Goal: Feedback & Contribution: Contribute content

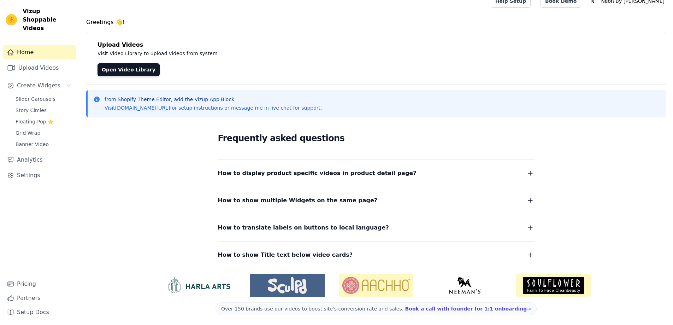
scroll to position [12, 0]
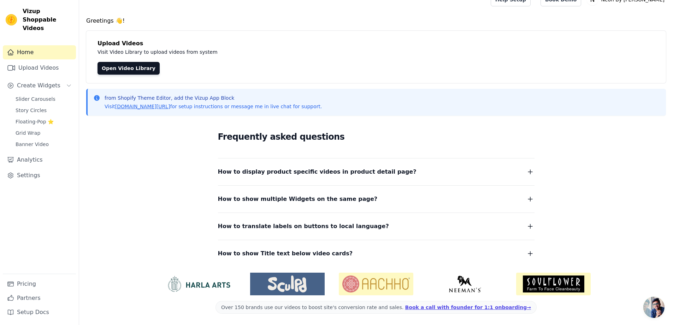
click at [210, 285] on img at bounding box center [198, 283] width 75 height 17
click at [26, 95] on span "Slider Carousels" at bounding box center [36, 98] width 40 height 7
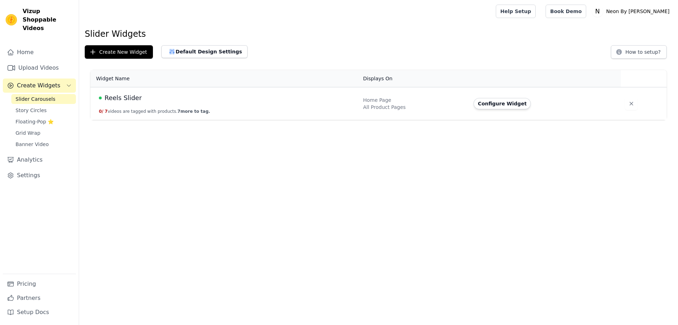
click at [112, 97] on span "Reels Slider" at bounding box center [123, 98] width 37 height 10
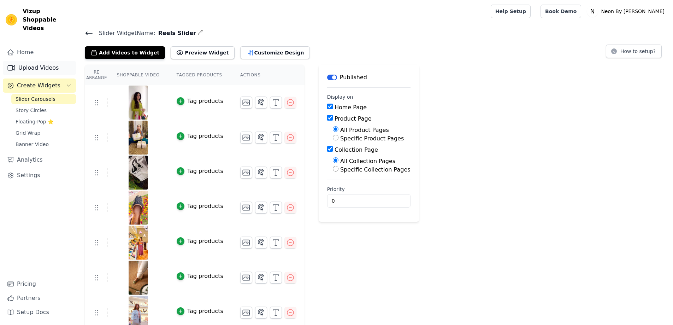
click at [46, 61] on link "Upload Videos" at bounding box center [39, 68] width 73 height 14
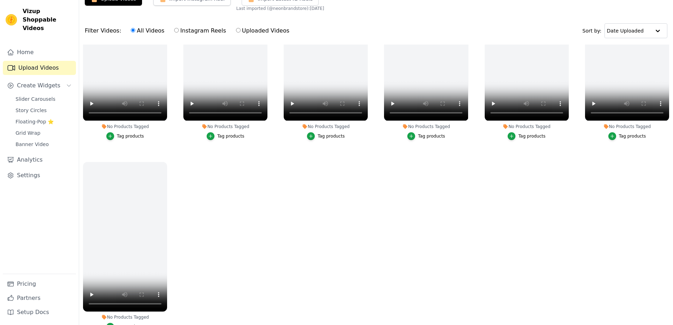
scroll to position [72, 0]
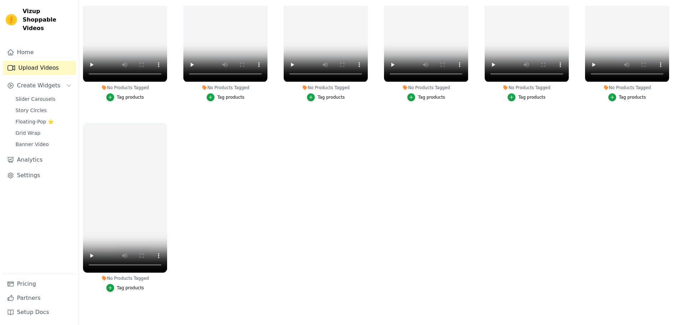
click at [181, 261] on ul "No Products Tagged Tag products No Products Tagged Tag products No Products Tag…" at bounding box center [376, 157] width 594 height 302
click at [171, 130] on ul "No Products Tagged Tag products No Products Tagged Tag products No Products Tag…" at bounding box center [376, 157] width 594 height 302
click at [164, 121] on icon "button" at bounding box center [165, 123] width 5 height 5
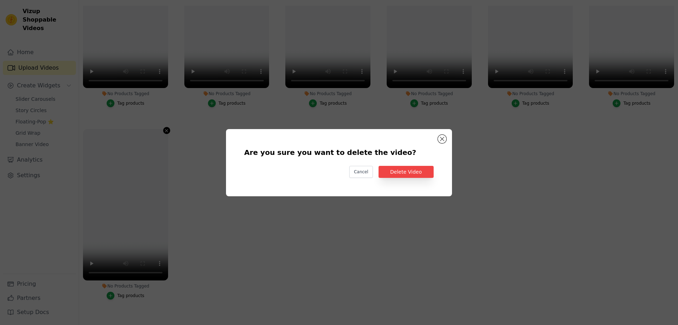
scroll to position [654, 0]
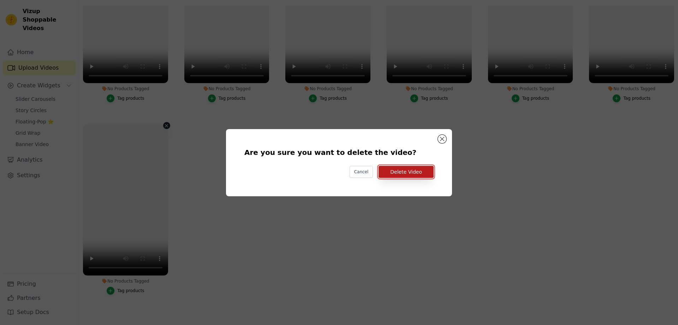
click at [388, 175] on button "Delete Video" at bounding box center [406, 172] width 55 height 12
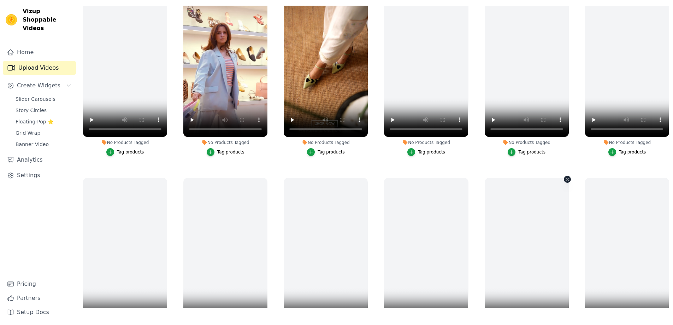
scroll to position [400, 0]
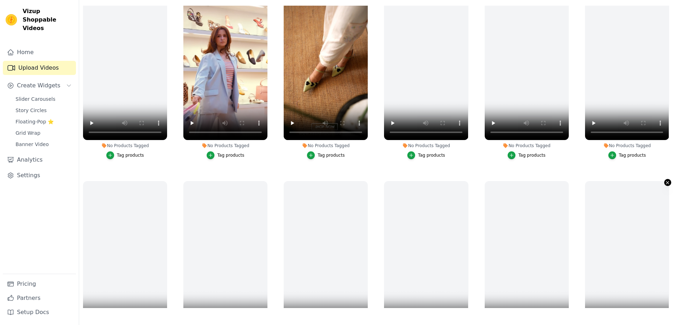
click at [665, 180] on icon "button" at bounding box center [667, 182] width 5 height 5
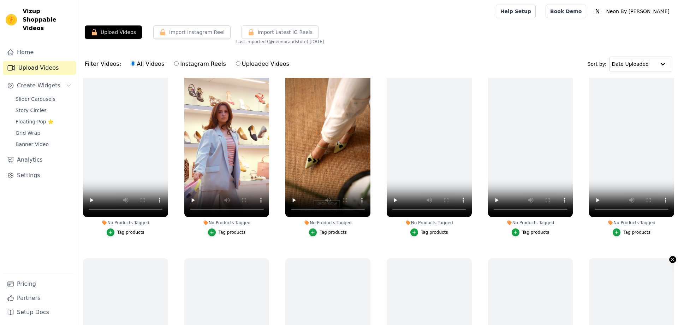
scroll to position [403, 0]
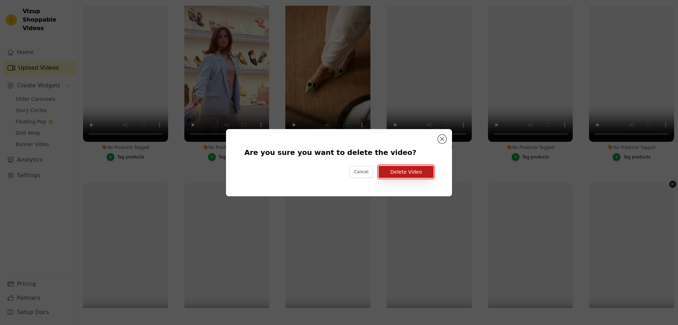
click at [421, 176] on button "Delete Video" at bounding box center [406, 172] width 55 height 12
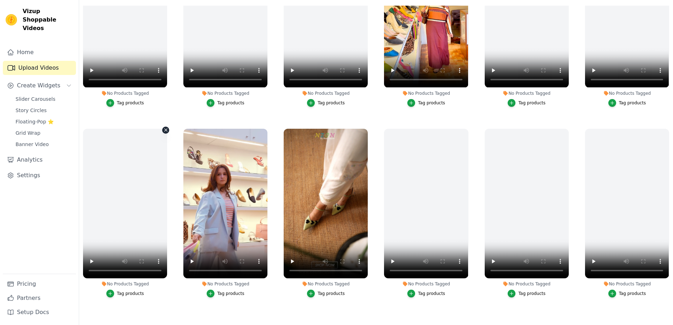
scroll to position [259, 0]
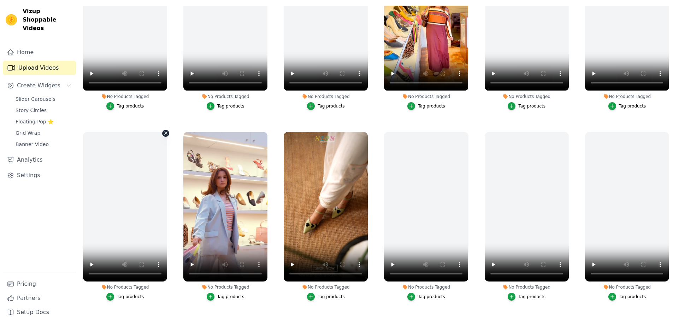
click at [163, 130] on icon "button" at bounding box center [165, 132] width 5 height 5
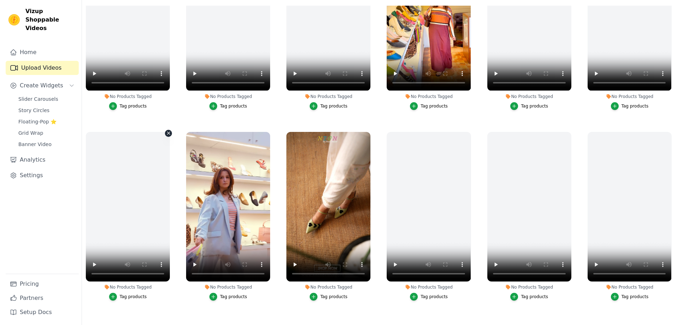
scroll to position [261, 0]
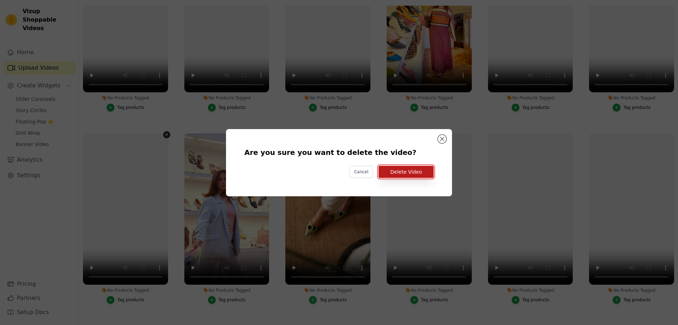
click at [422, 177] on button "Delete Video" at bounding box center [406, 172] width 55 height 12
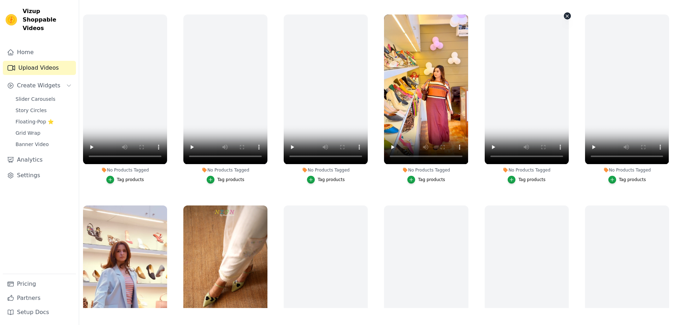
scroll to position [153, 0]
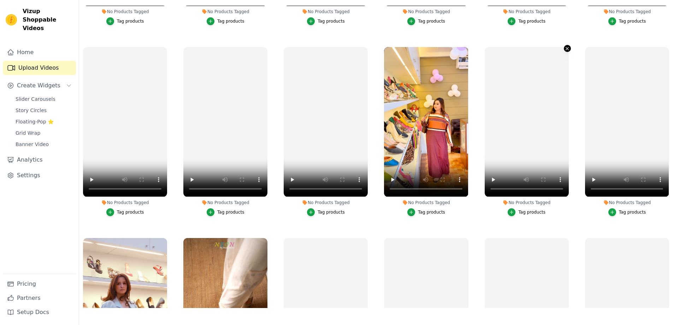
click at [564, 48] on icon "button" at bounding box center [566, 48] width 5 height 5
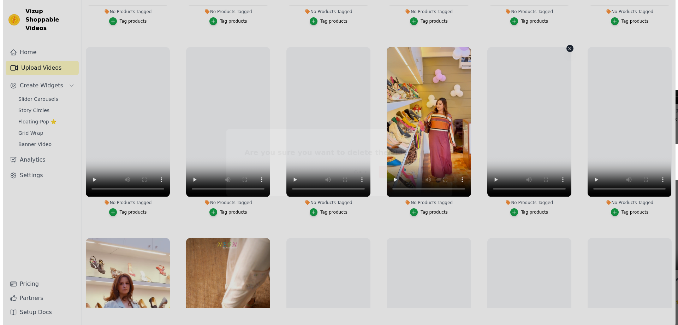
scroll to position [155, 0]
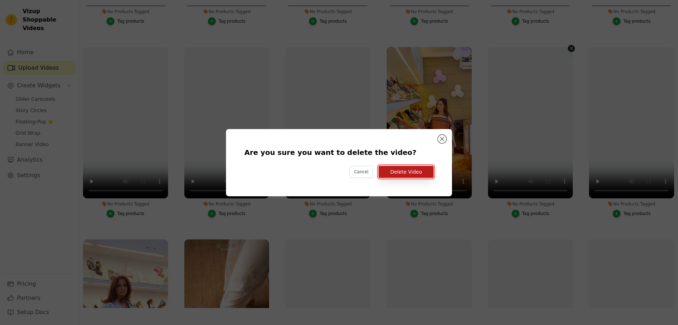
click at [395, 171] on button "Delete Video" at bounding box center [406, 172] width 55 height 12
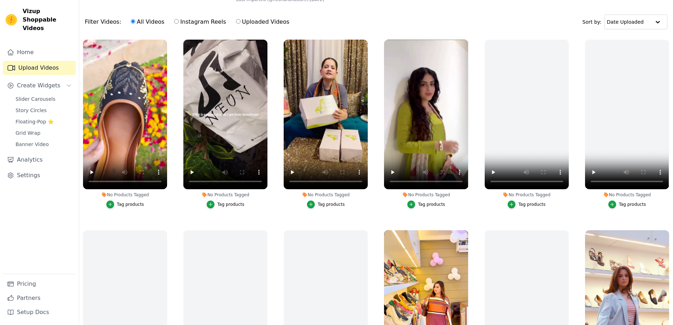
scroll to position [0, 0]
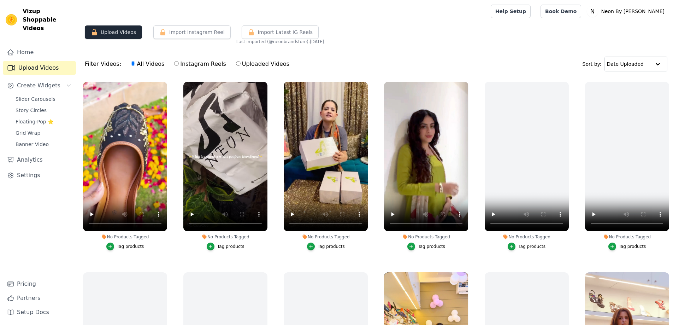
click at [116, 32] on button "Upload Videos" at bounding box center [113, 31] width 57 height 13
click at [566, 84] on icon "button" at bounding box center [567, 83] width 3 height 3
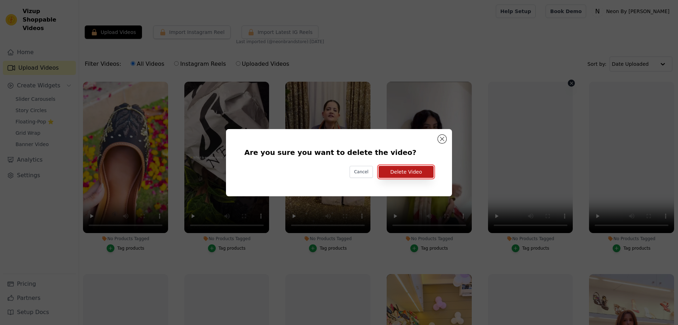
click at [406, 171] on button "Delete Video" at bounding box center [406, 172] width 55 height 12
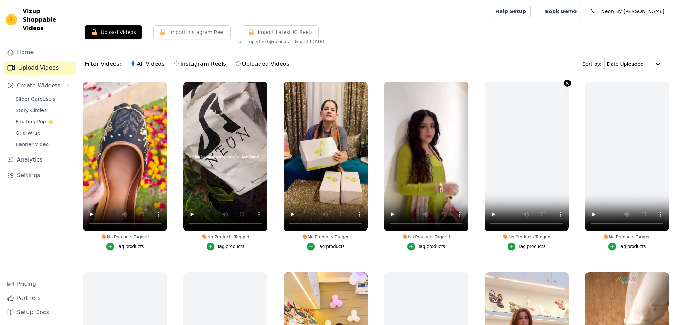
click at [564, 83] on icon "button" at bounding box center [566, 83] width 5 height 5
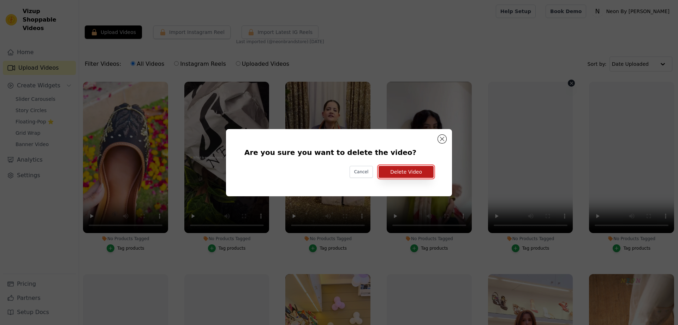
click at [409, 171] on button "Delete Video" at bounding box center [406, 172] width 55 height 12
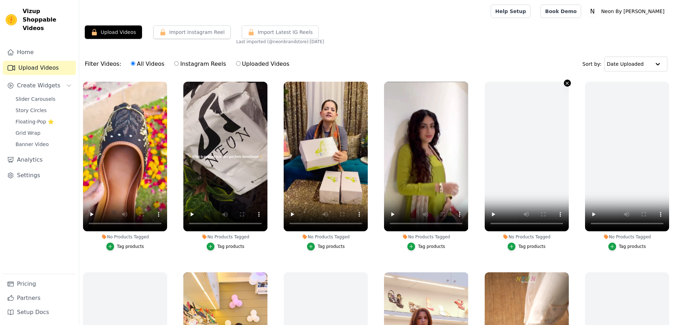
click at [564, 83] on icon "button" at bounding box center [566, 83] width 5 height 5
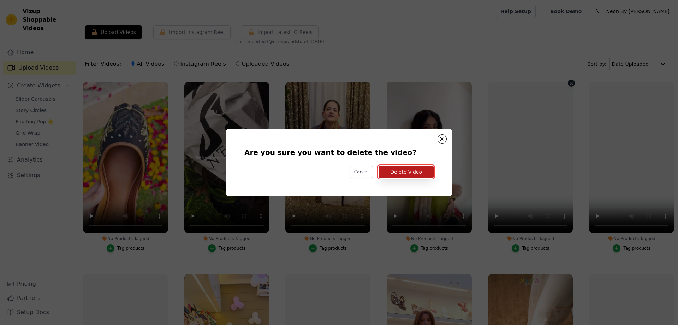
click at [413, 170] on button "Delete Video" at bounding box center [406, 172] width 55 height 12
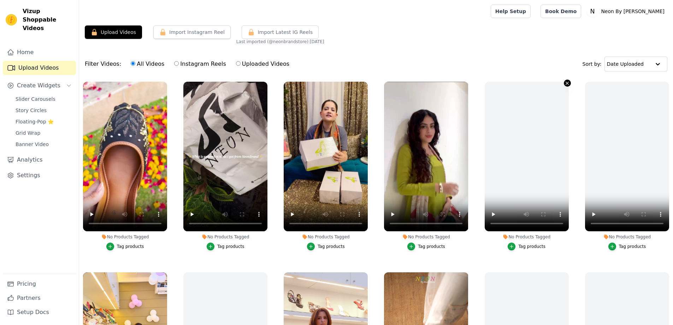
click at [566, 84] on icon "button" at bounding box center [567, 83] width 3 height 3
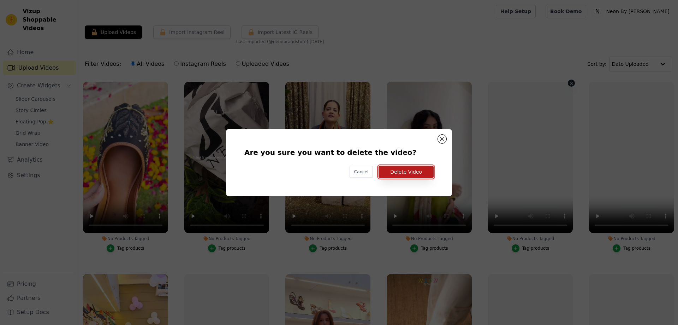
click at [412, 171] on button "Delete Video" at bounding box center [406, 172] width 55 height 12
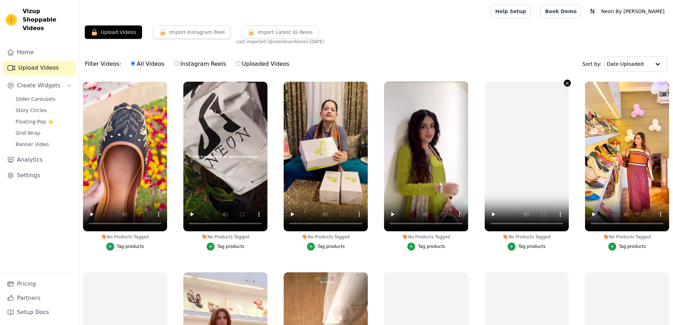
click at [564, 82] on icon "button" at bounding box center [566, 83] width 5 height 5
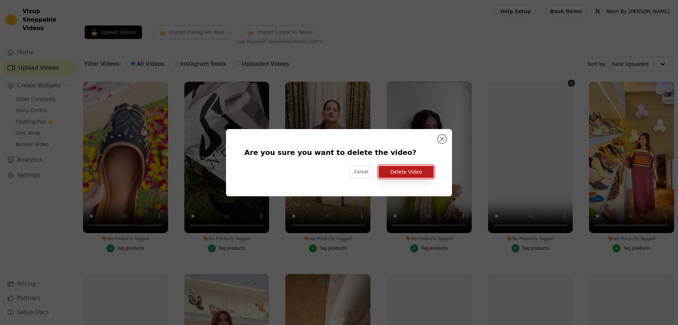
click at [403, 174] on button "Delete Video" at bounding box center [406, 172] width 55 height 12
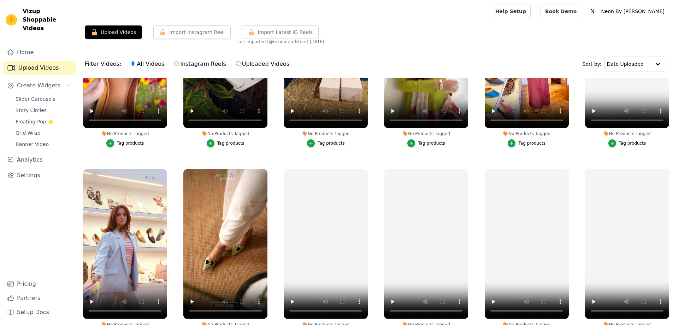
scroll to position [141, 0]
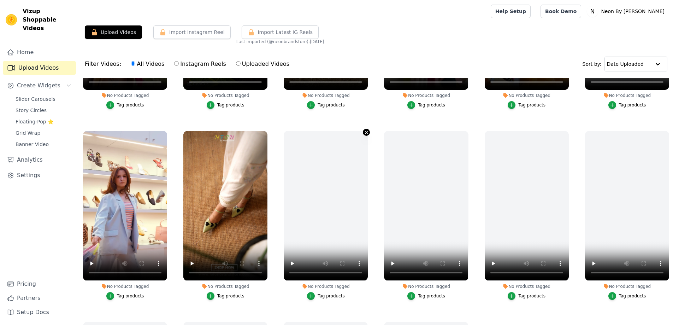
click at [367, 130] on icon "button" at bounding box center [366, 132] width 5 height 5
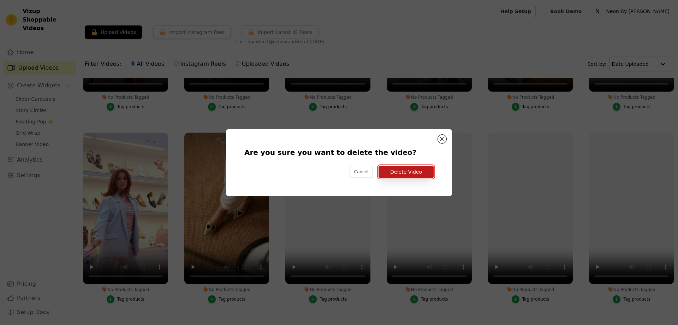
click at [396, 169] on button "Delete Video" at bounding box center [406, 172] width 55 height 12
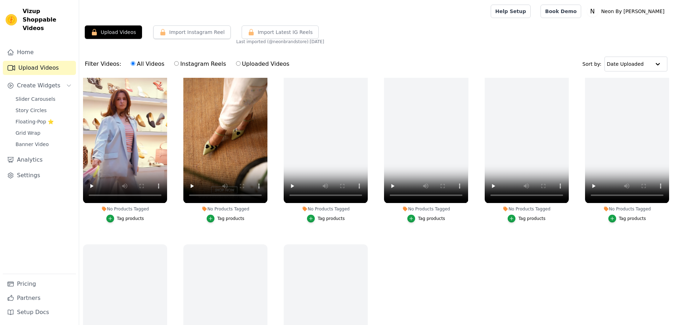
scroll to position [270, 0]
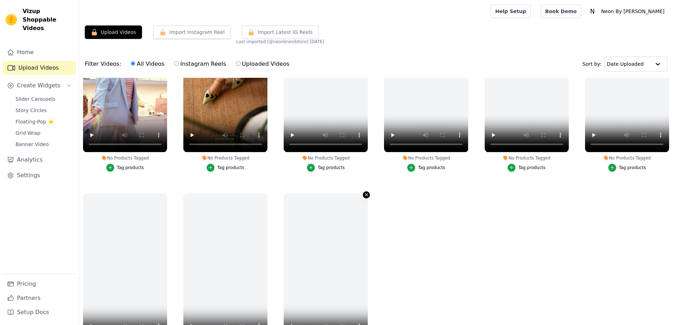
click at [364, 192] on icon "button" at bounding box center [366, 194] width 5 height 5
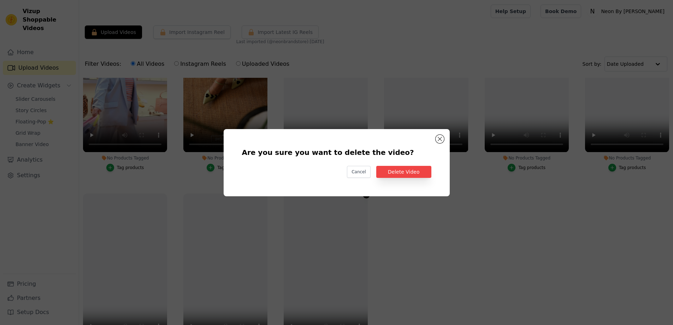
scroll to position [272, 0]
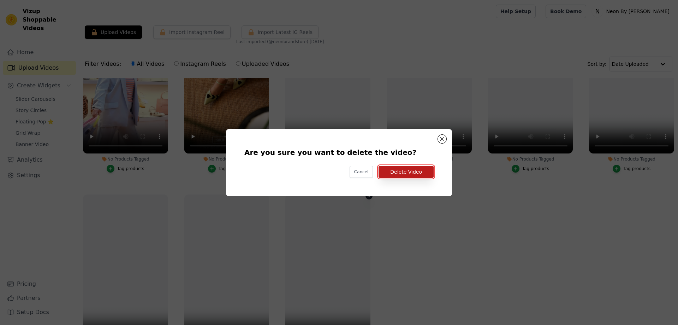
click at [408, 172] on button "Delete Video" at bounding box center [406, 172] width 55 height 12
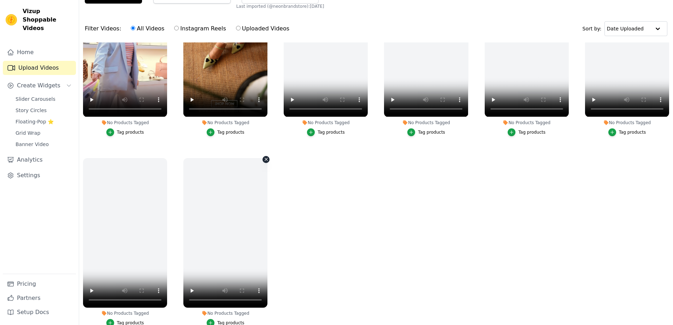
scroll to position [72, 0]
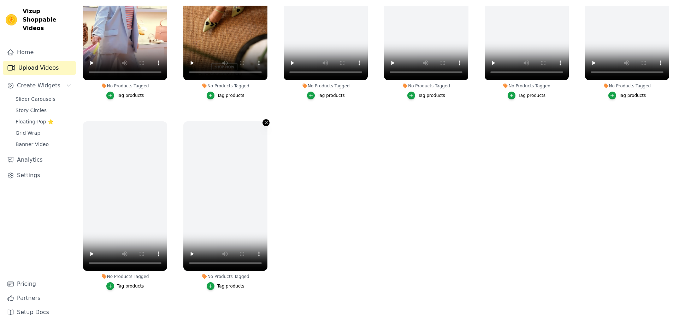
click at [263, 121] on icon "button" at bounding box center [265, 122] width 5 height 5
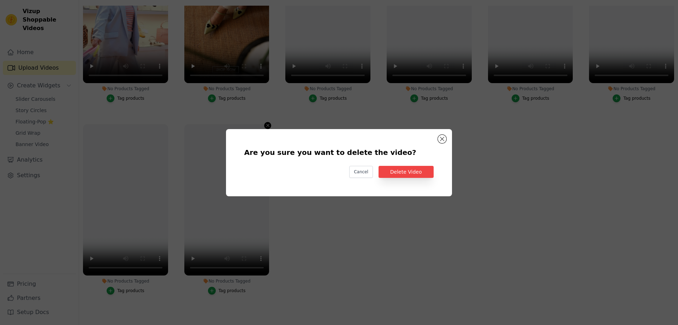
scroll to position [272, 0]
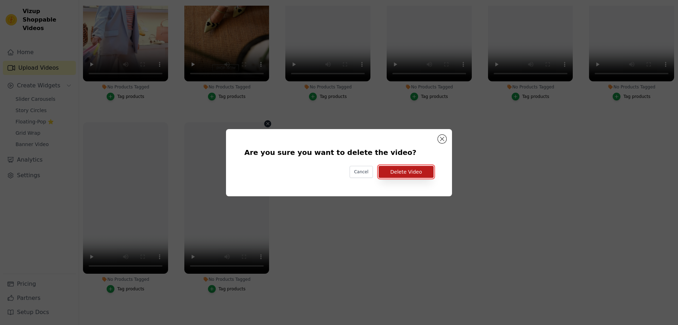
click at [402, 172] on button "Delete Video" at bounding box center [406, 172] width 55 height 12
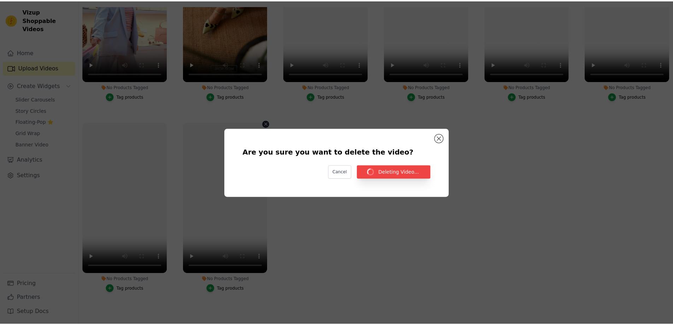
scroll to position [270, 0]
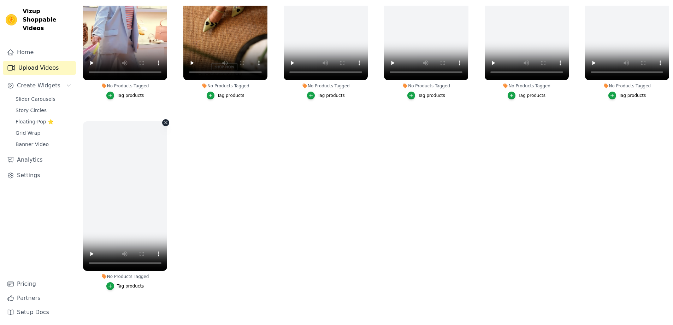
click at [162, 119] on button "No Products Tagged Tag products" at bounding box center [165, 122] width 7 height 7
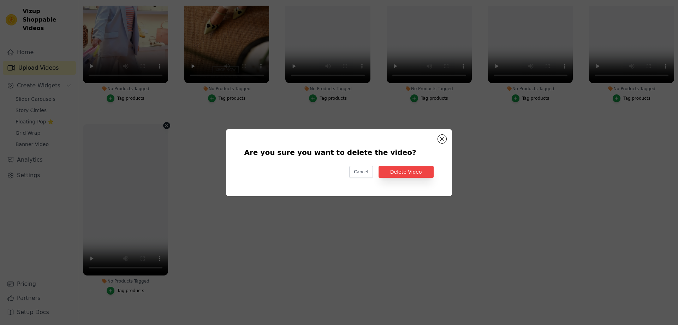
scroll to position [272, 0]
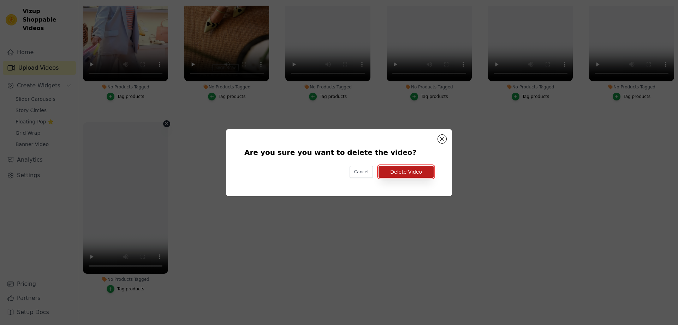
click at [389, 174] on button "Delete Video" at bounding box center [406, 172] width 55 height 12
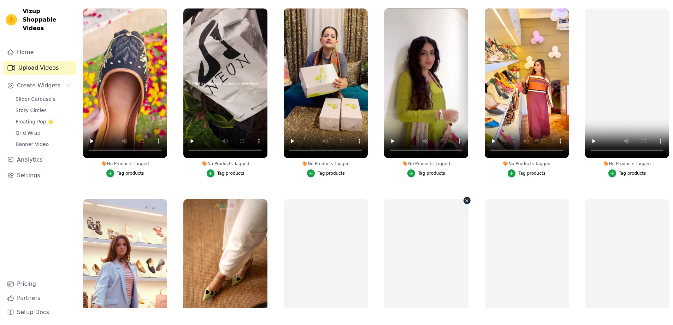
scroll to position [0, 0]
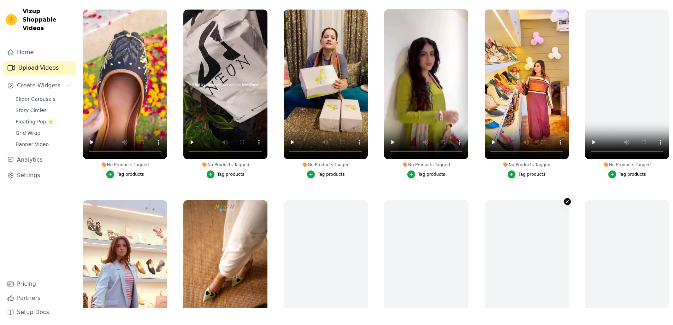
click at [564, 199] on icon "button" at bounding box center [566, 201] width 5 height 5
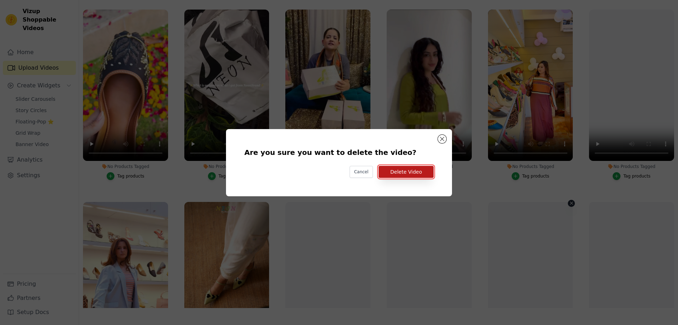
click at [416, 171] on button "Delete Video" at bounding box center [406, 172] width 55 height 12
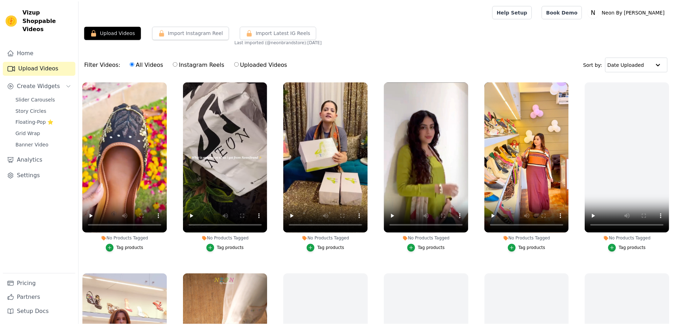
scroll to position [72, 0]
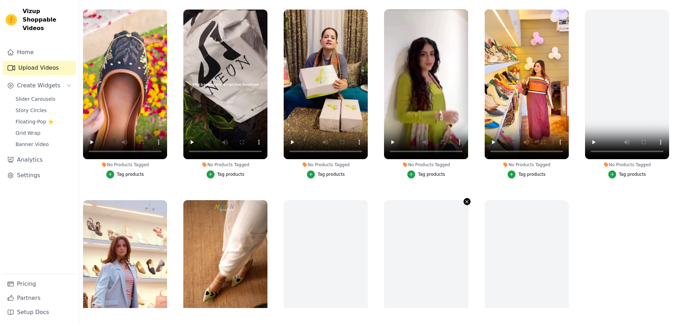
click at [463, 200] on button "No Products Tagged Tag products" at bounding box center [466, 201] width 7 height 7
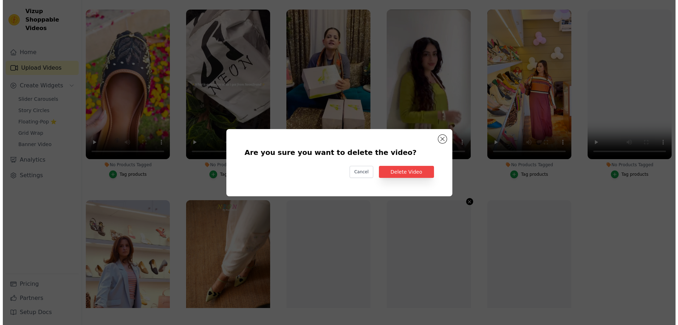
scroll to position [0, 0]
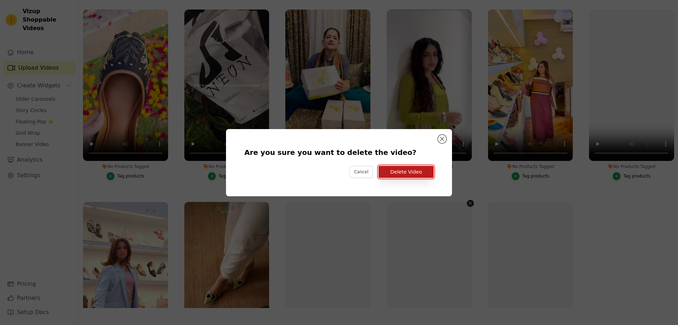
click at [423, 177] on button "Delete Video" at bounding box center [406, 172] width 55 height 12
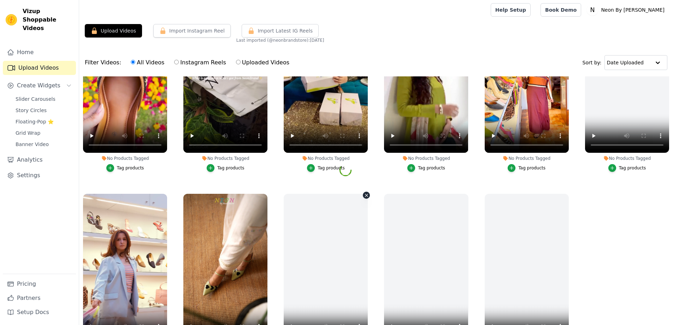
scroll to position [81, 0]
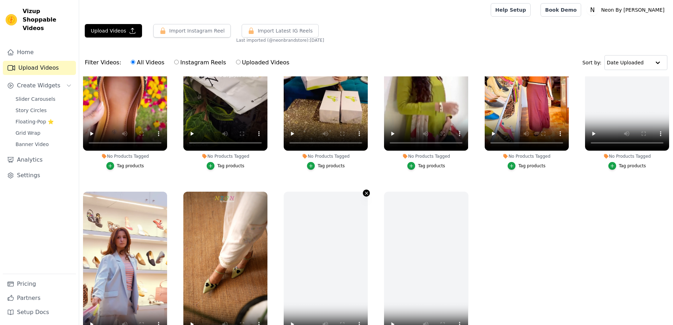
click at [364, 190] on icon "button" at bounding box center [366, 192] width 5 height 5
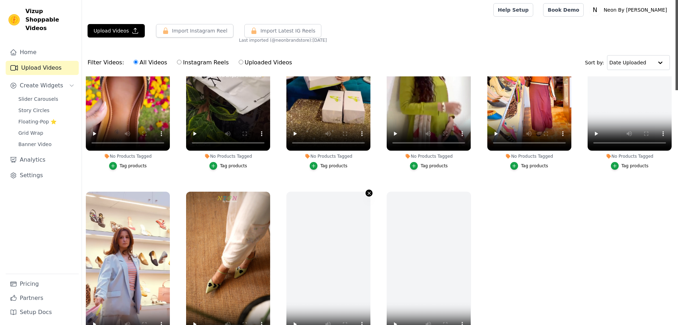
scroll to position [0, 0]
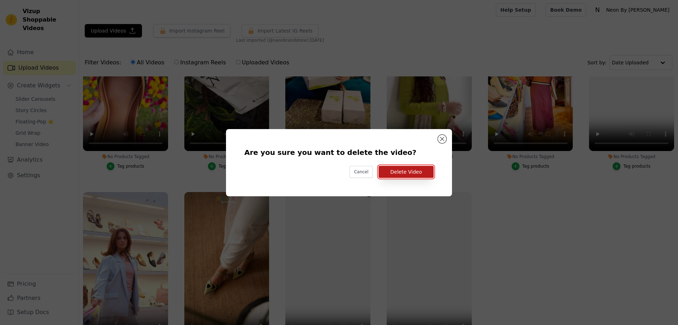
click at [397, 173] on button "Delete Video" at bounding box center [406, 172] width 55 height 12
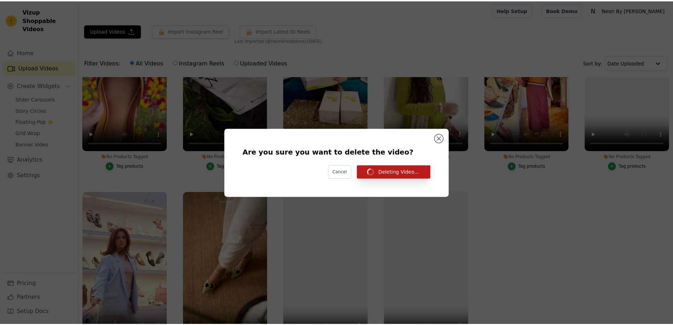
scroll to position [1, 0]
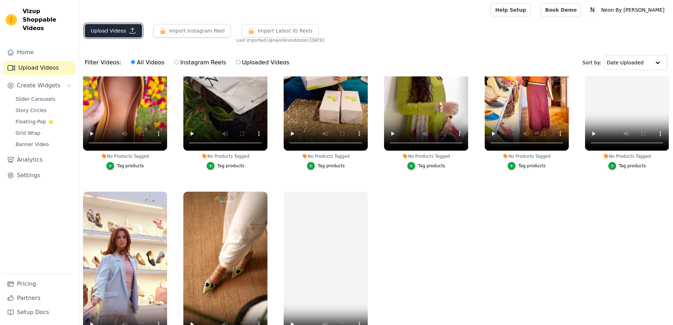
click at [126, 26] on button "Upload Videos" at bounding box center [113, 30] width 57 height 13
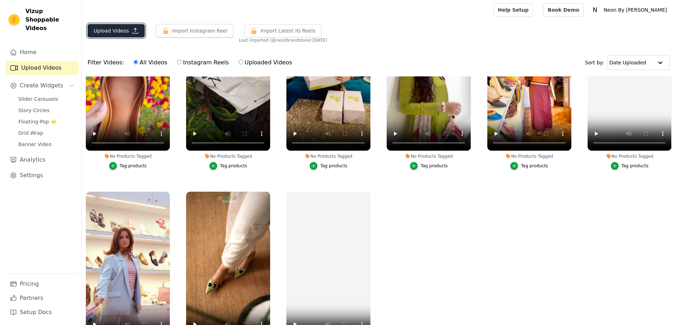
scroll to position [0, 0]
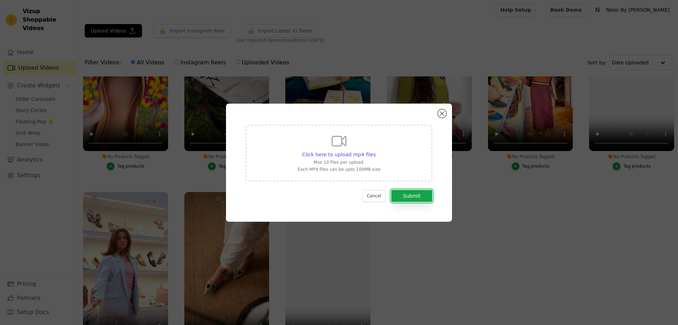
drag, startPoint x: 423, startPoint y: 195, endPoint x: 373, endPoint y: 155, distance: 64.3
click at [378, 157] on form "Click here to upload mp4 files Max 10 files per upload. Each MP4 files can be u…" at bounding box center [339, 163] width 186 height 77
click at [368, 154] on span "Click here to upload mp4 files" at bounding box center [339, 154] width 74 height 6
click at [375, 151] on input "Click here to upload mp4 files Max 10 files per upload. Each MP4 files can be u…" at bounding box center [375, 150] width 0 height 0
type input "C:\fakepath\NEon Face wash influencer creative.mp4"
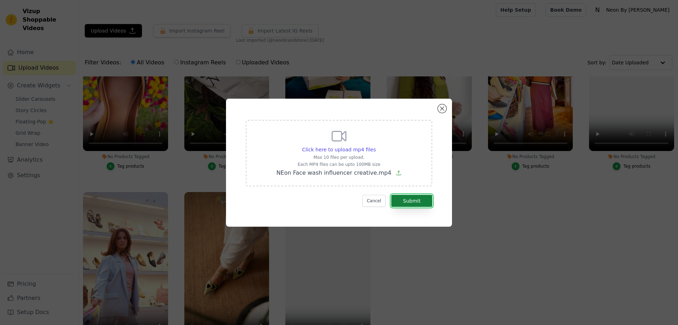
click at [413, 199] on button "Submit" at bounding box center [411, 201] width 41 height 12
